Goal: Information Seeking & Learning: Learn about a topic

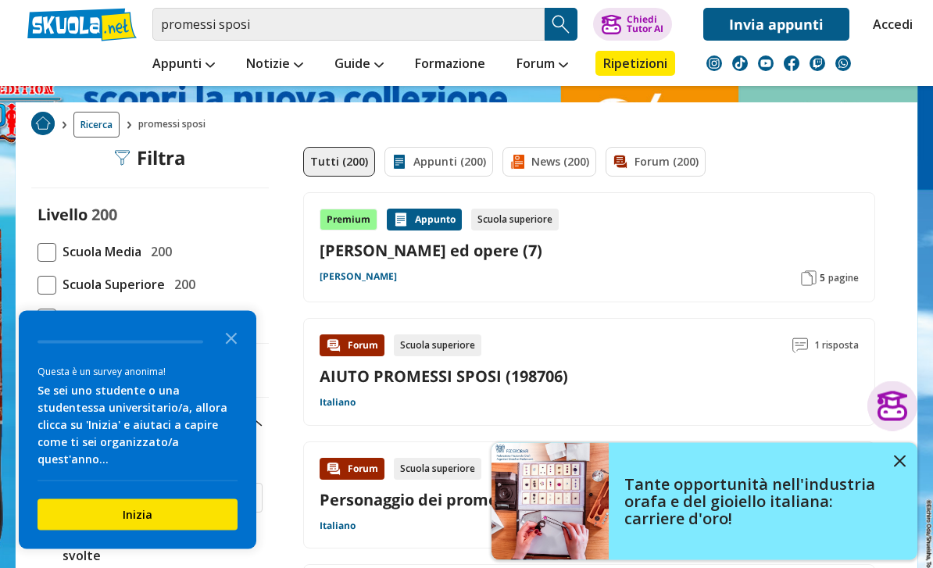
scroll to position [63, 0]
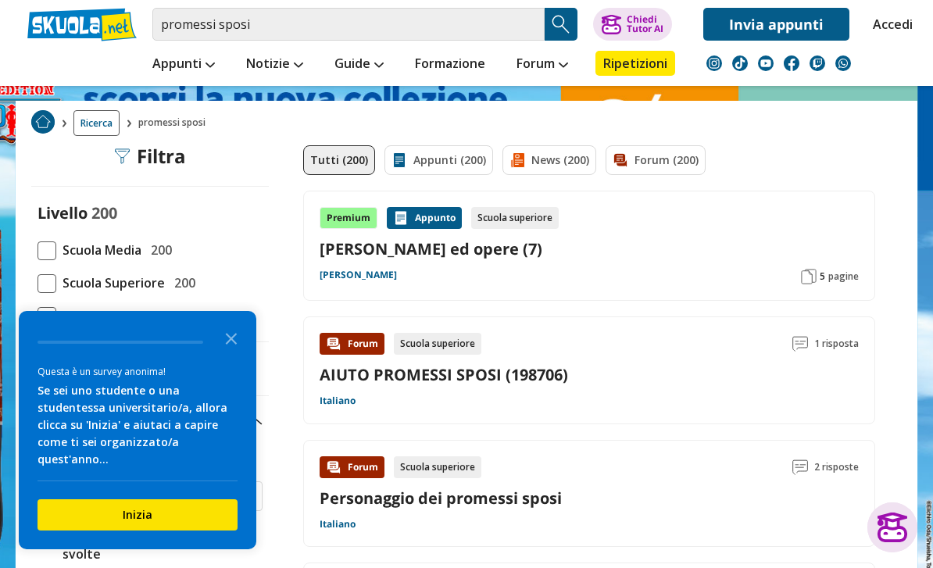
click at [381, 402] on div "Forum Scuola superiore 1 risposta AIUTO PROMESSI SPOSI (198706) Italiano" at bounding box center [589, 370] width 539 height 75
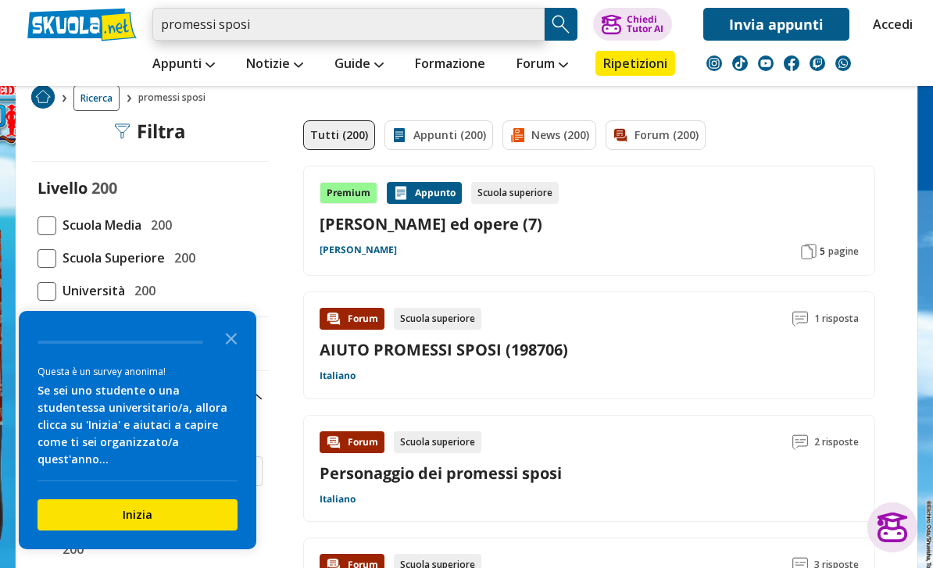
click at [417, 16] on input "promessi sposi" at bounding box center [348, 24] width 392 height 33
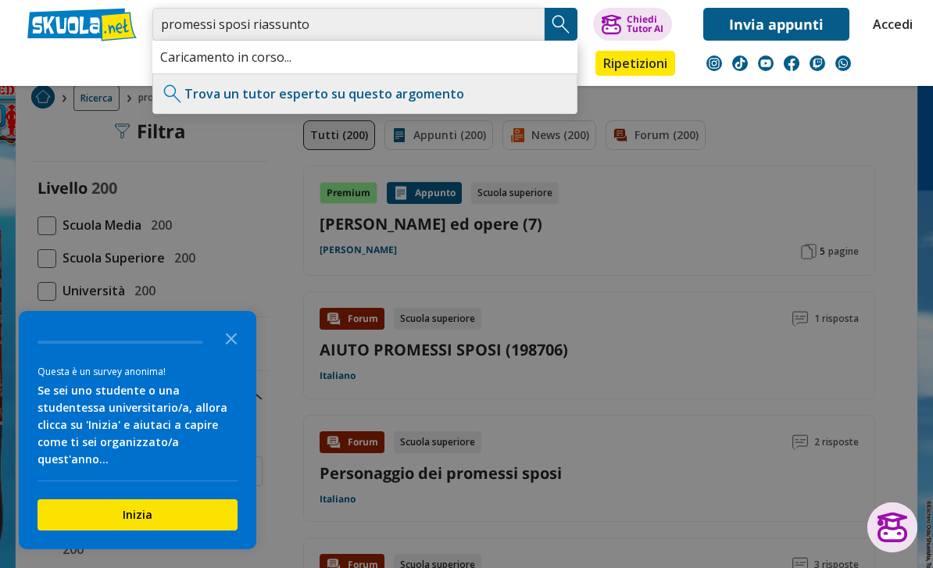
type input "promessi sposi riassunto"
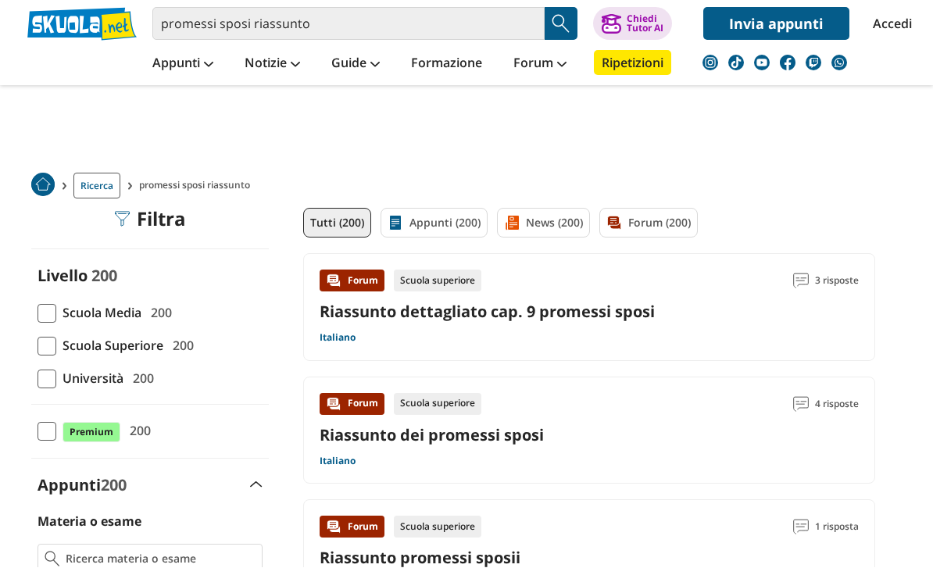
scroll to position [48, 0]
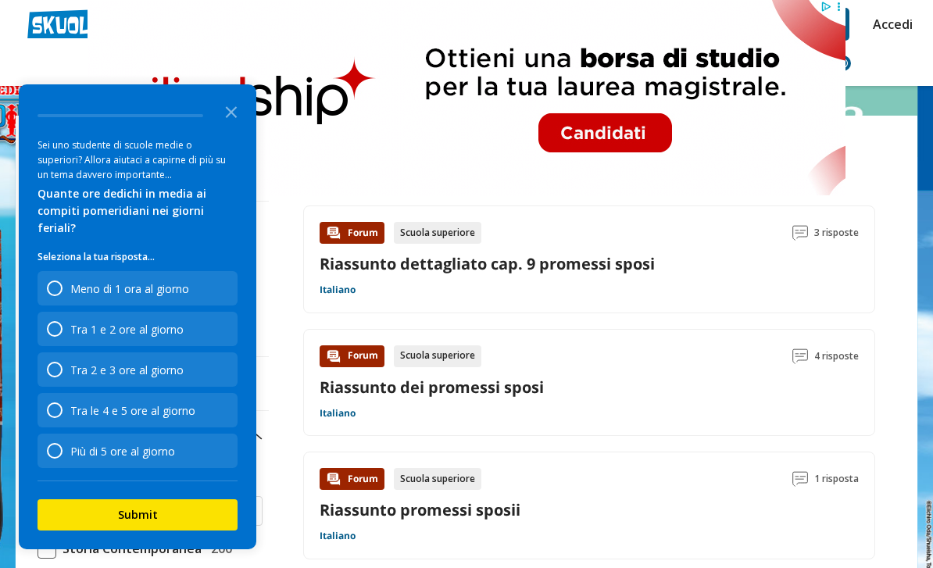
click at [528, 394] on link "Riassunto dei promessi sposi" at bounding box center [432, 387] width 224 height 21
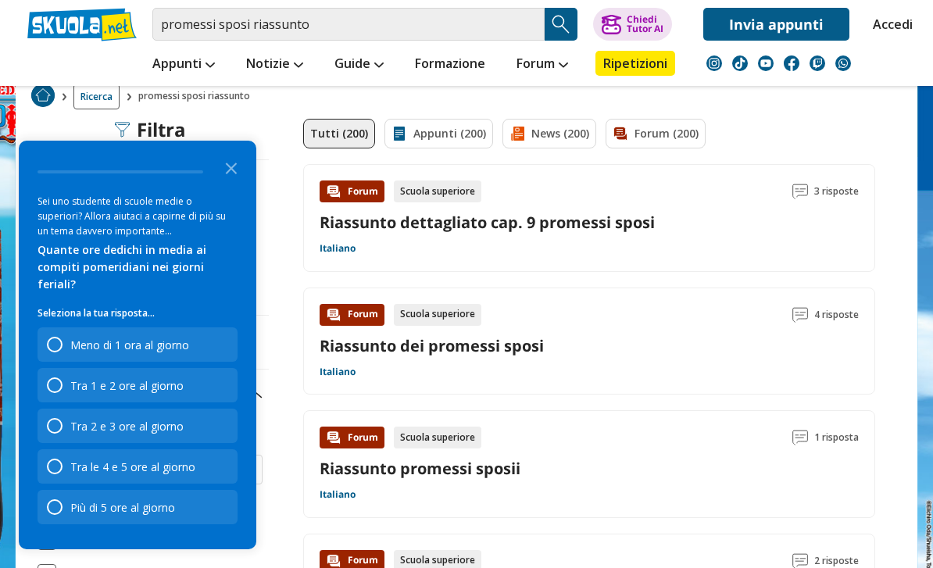
scroll to position [0, 0]
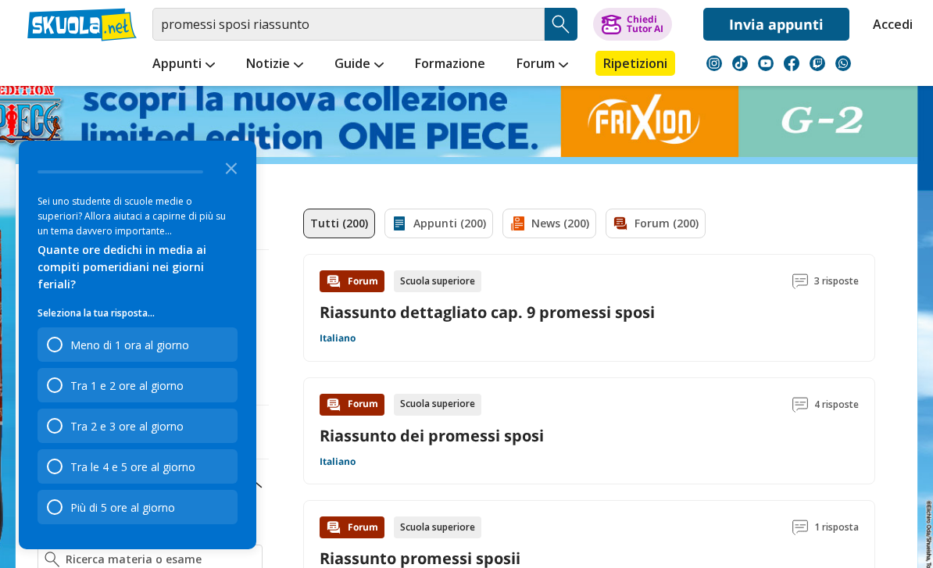
click at [237, 174] on icon "Close the survey" at bounding box center [231, 167] width 31 height 31
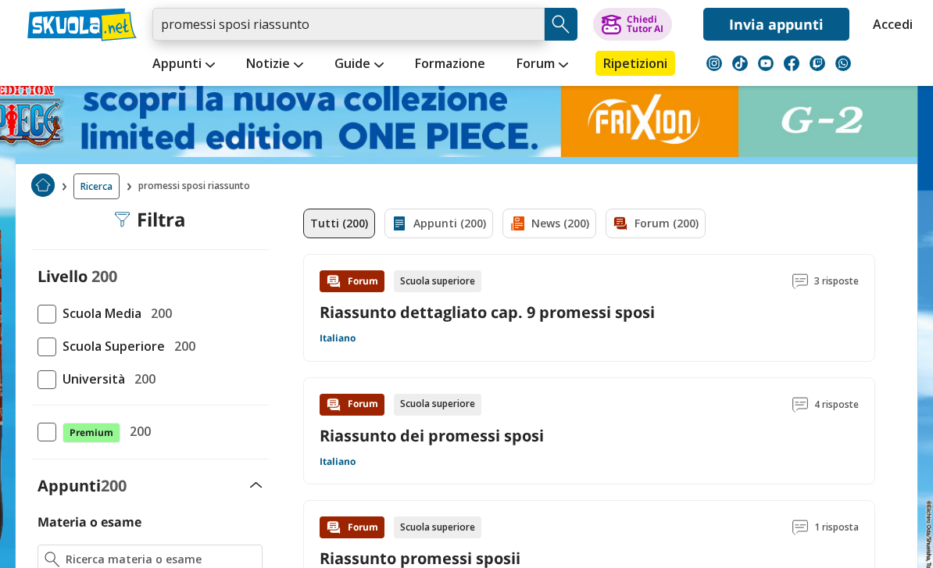
click at [449, 16] on input "promessi sposi riassunto" at bounding box center [348, 24] width 392 height 33
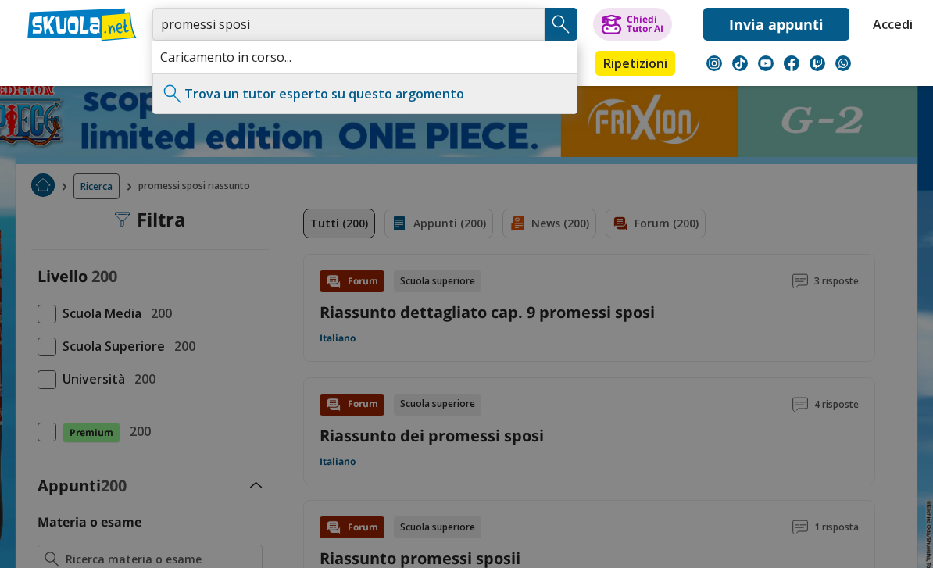
type input "promessi sposi"
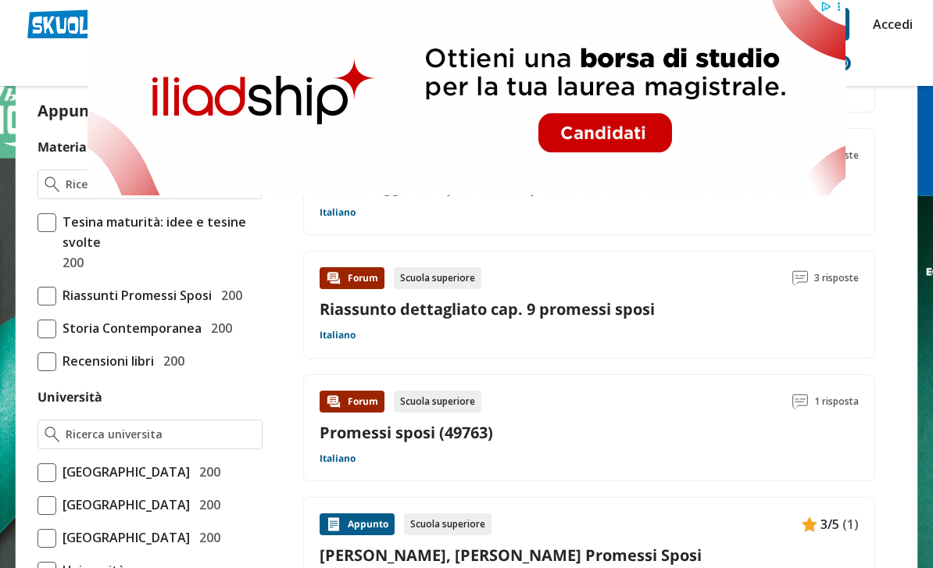
scroll to position [375, 0]
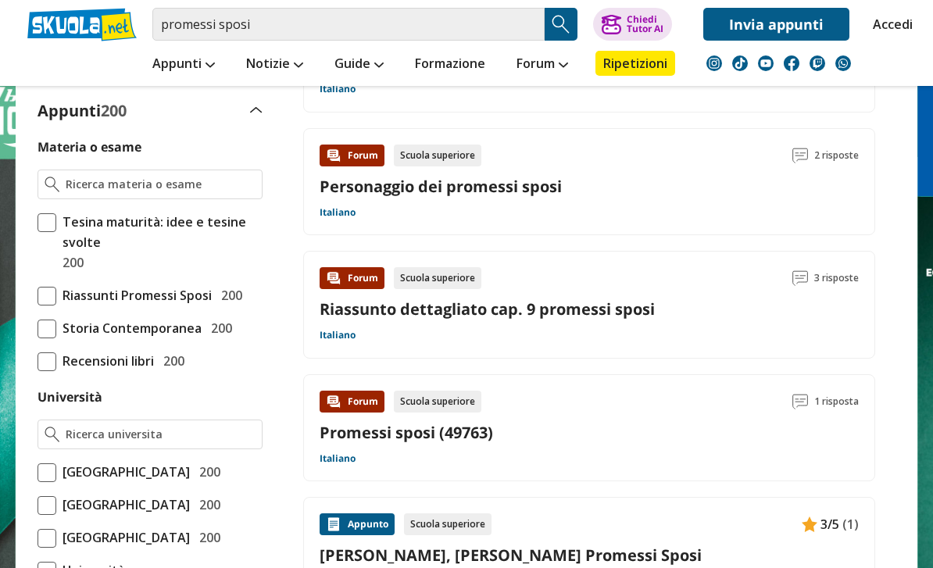
click at [665, 549] on link "[PERSON_NAME], [PERSON_NAME] Promessi Sposi" at bounding box center [589, 555] width 539 height 21
